Goal: Transaction & Acquisition: Purchase product/service

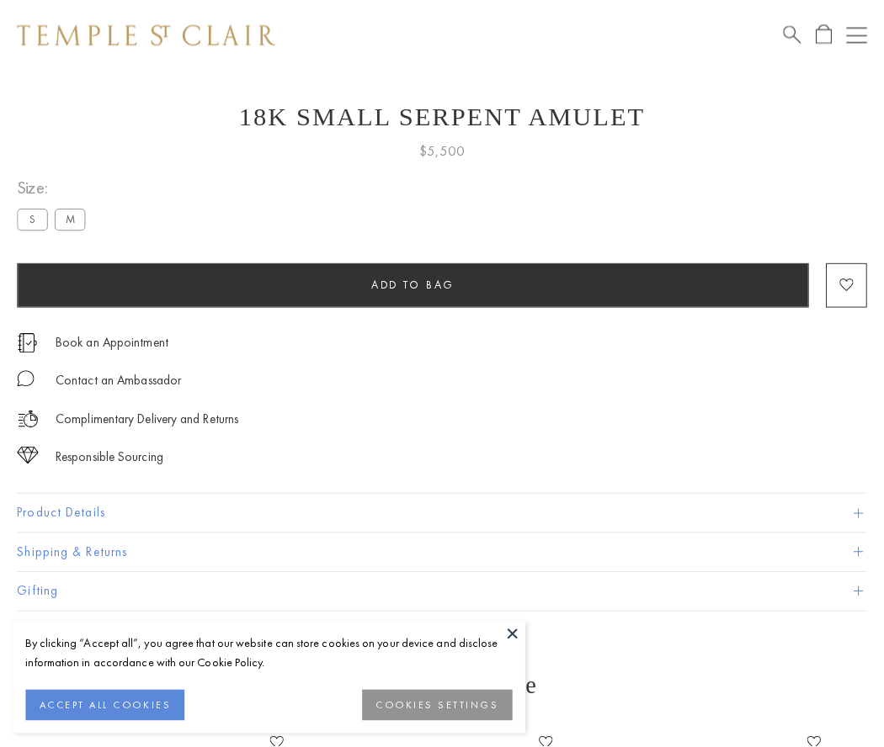
scroll to position [67, 0]
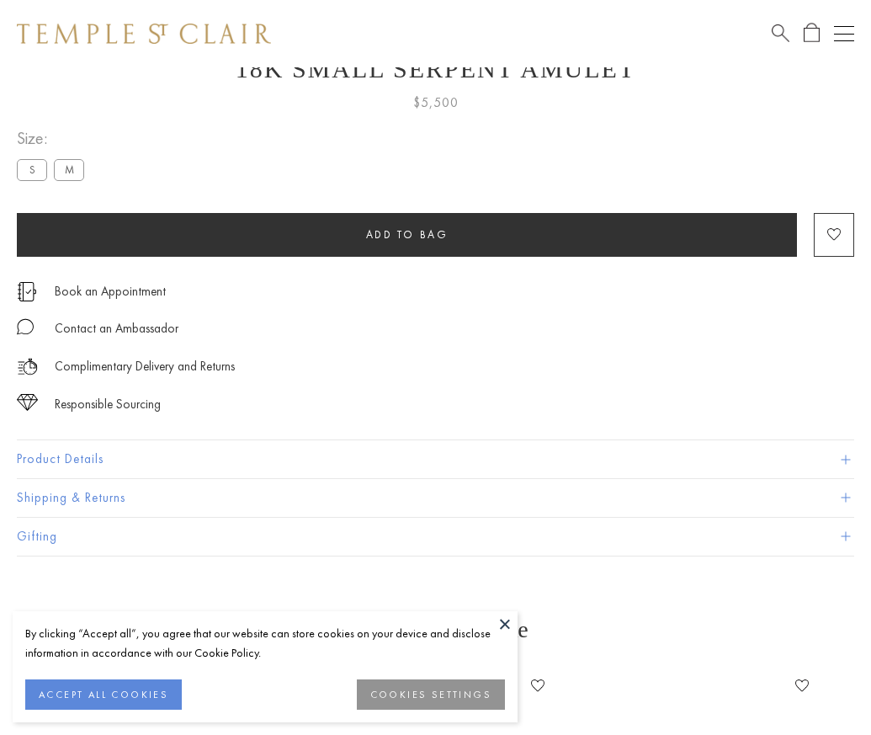
click at [407, 234] on span "Add to bag" at bounding box center [407, 234] width 82 height 14
